Goal: Information Seeking & Learning: Learn about a topic

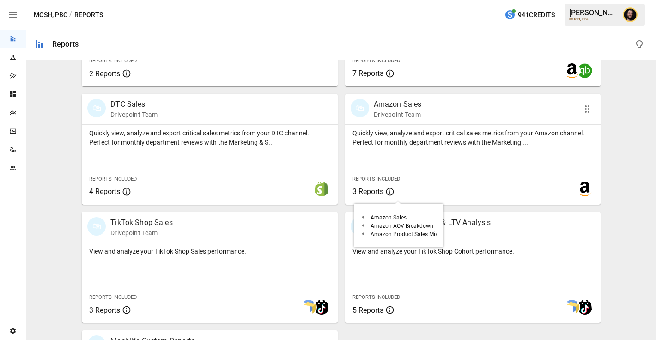
scroll to position [612, 0]
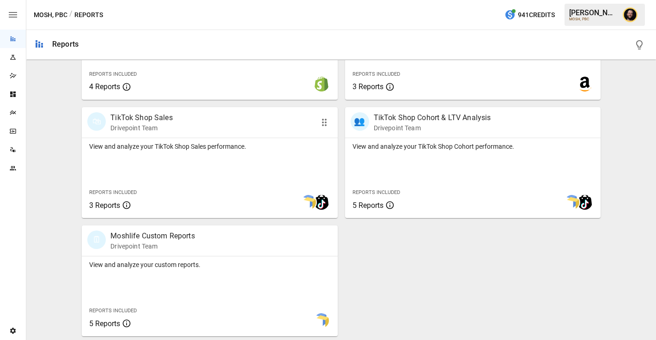
click at [257, 173] on div "View and analyze your TikTok Shop Sales performance. Reports Included 3 Reports" at bounding box center [209, 178] width 255 height 80
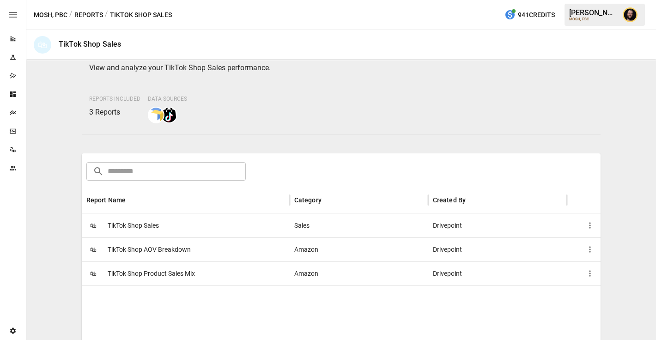
scroll to position [57, 0]
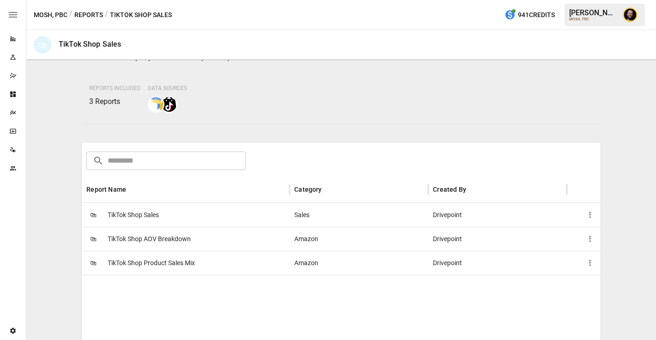
click at [90, 16] on button "Reports" at bounding box center [88, 15] width 29 height 12
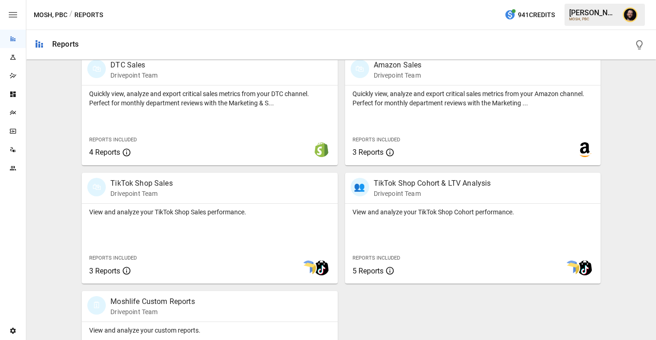
scroll to position [612, 0]
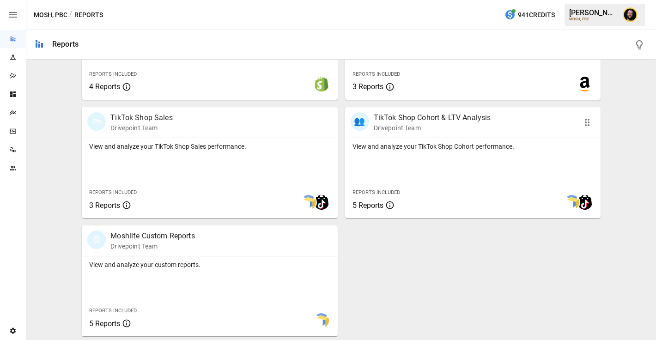
click at [415, 150] on p "View and analyze your TikTok Shop Cohort performance." at bounding box center [472, 146] width 241 height 9
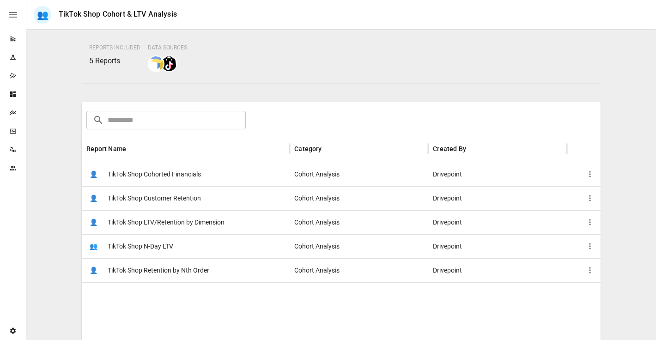
scroll to position [100, 0]
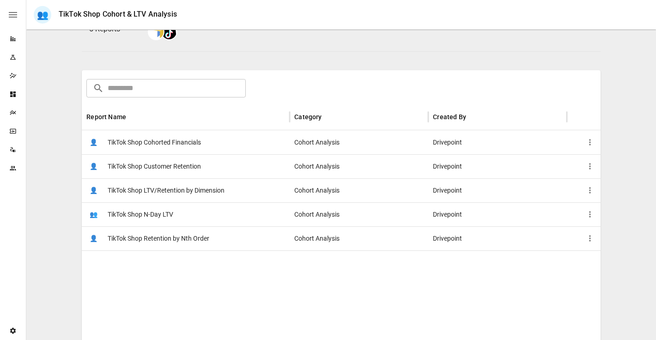
click at [255, 144] on div "👤 TikTok Shop Cohorted Financials" at bounding box center [186, 142] width 208 height 24
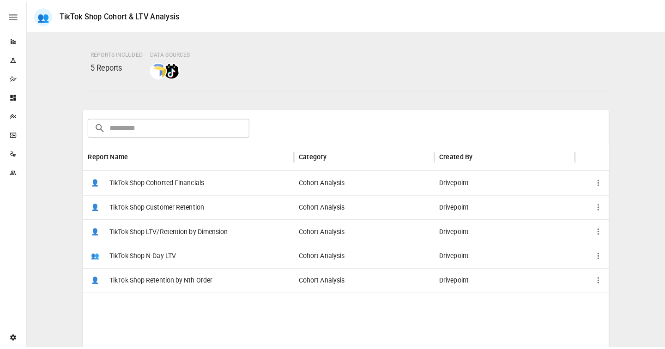
scroll to position [90, 0]
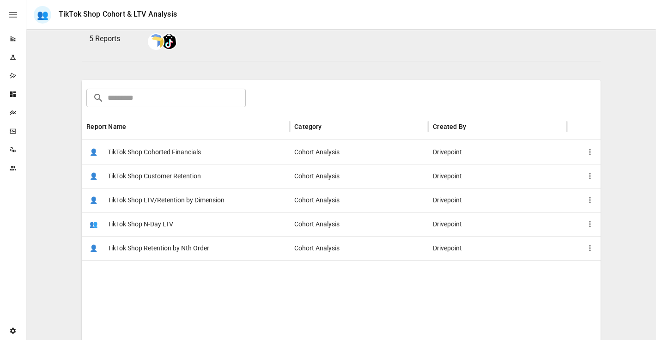
click at [65, 67] on div "TikTok Shop Cohort & LTV Analysis Drivepoint Team View and analyze your TikTok …" at bounding box center [341, 95] width 622 height 302
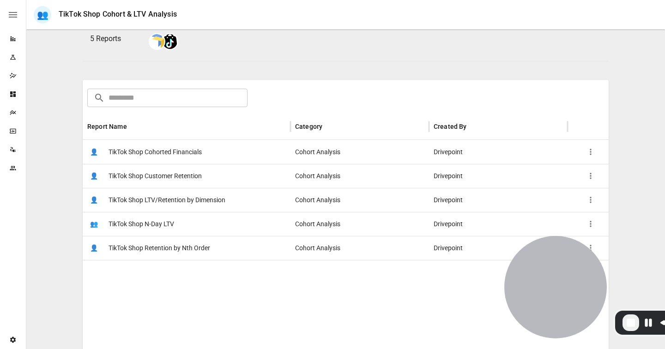
click at [194, 161] on span "TikTok Shop Cohorted Financials" at bounding box center [154, 152] width 93 height 24
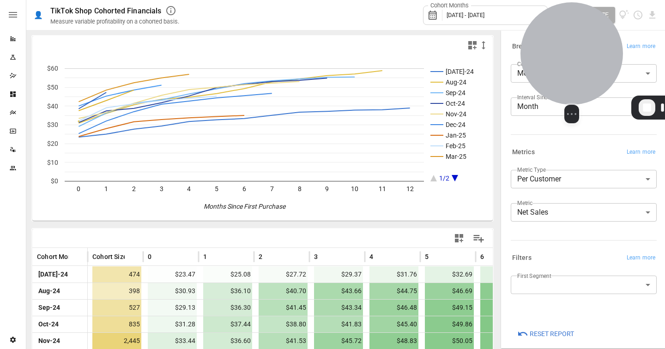
drag, startPoint x: 521, startPoint y: 284, endPoint x: 537, endPoint y: 68, distance: 216.7
click at [537, 68] on div at bounding box center [571, 53] width 102 height 102
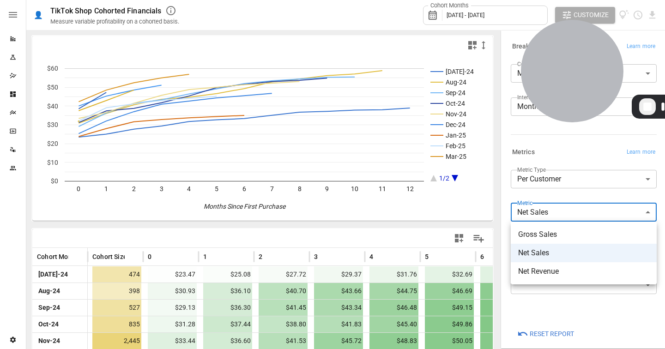
click at [542, 0] on body "Reports Experiments Dazzler Studio Dashboards Plans SmartModel ™ Data Sources T…" at bounding box center [332, 0] width 665 height 0
click at [558, 273] on span "Net Revenue" at bounding box center [583, 271] width 131 height 11
type input "**********"
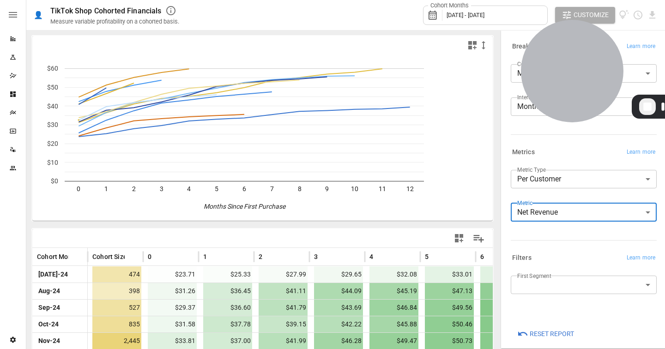
click at [546, 0] on body "Reports Experiments Dazzler Studio Dashboards Plans SmartModel ™ Data Sources T…" at bounding box center [332, 0] width 665 height 0
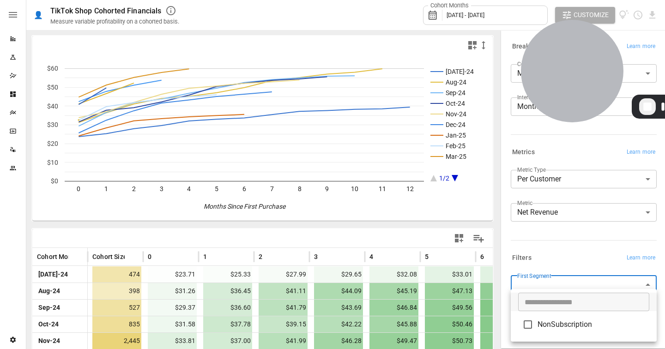
click at [565, 243] on div at bounding box center [332, 174] width 665 height 349
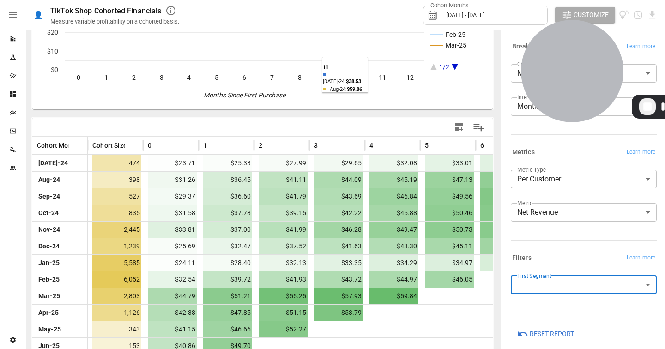
scroll to position [139, 0]
